Goal: Transaction & Acquisition: Purchase product/service

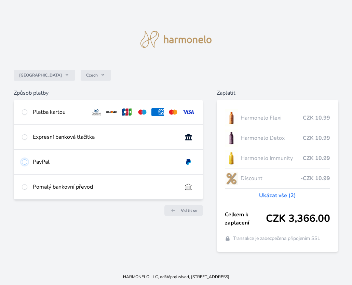
click at [24, 162] on input "radio" at bounding box center [24, 161] width 5 height 5
radio input "true"
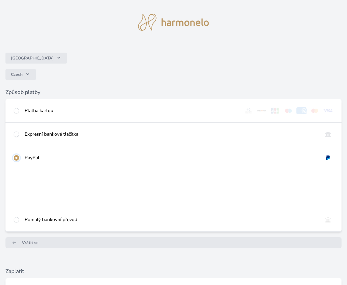
scroll to position [1, 0]
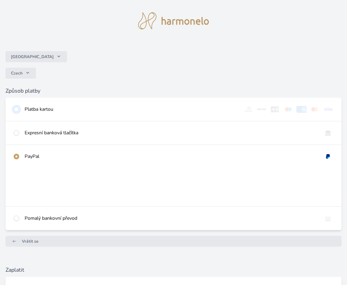
click at [19, 108] on input "radio" at bounding box center [16, 109] width 5 height 5
radio input "true"
radio input "false"
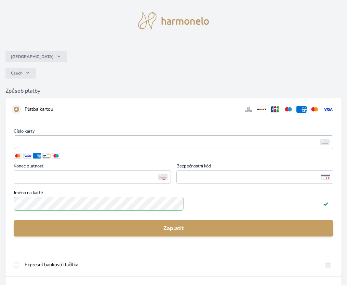
scroll to position [0, 0]
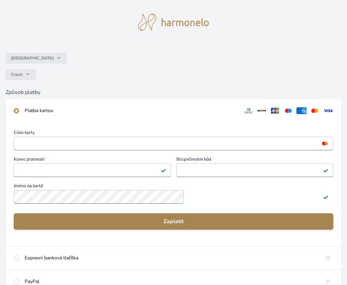
click at [106, 222] on span "Zaplatit" at bounding box center [173, 221] width 309 height 8
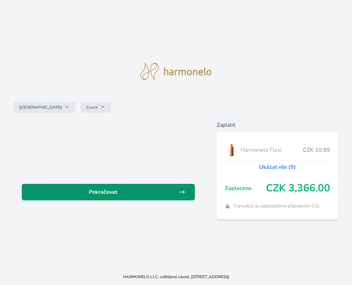
click at [134, 191] on span "Pokračovat" at bounding box center [102, 192] width 151 height 8
